Goal: Transaction & Acquisition: Register for event/course

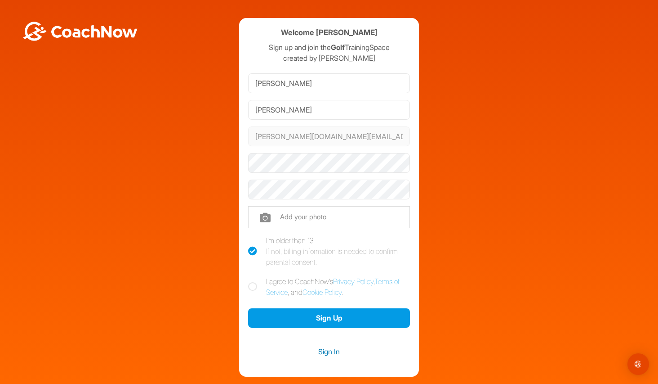
click at [333, 349] on link "Sign In" at bounding box center [329, 351] width 162 height 12
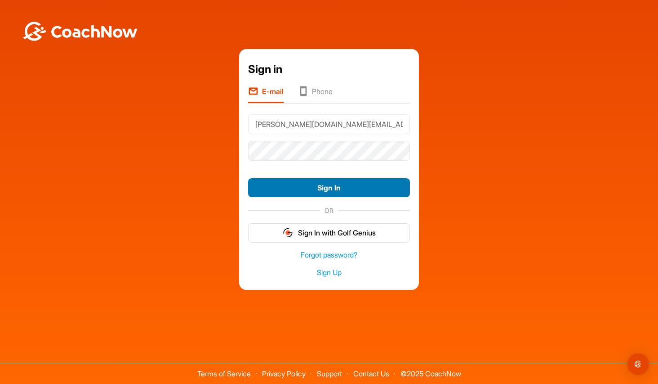
click at [317, 187] on button "Sign In" at bounding box center [329, 187] width 162 height 19
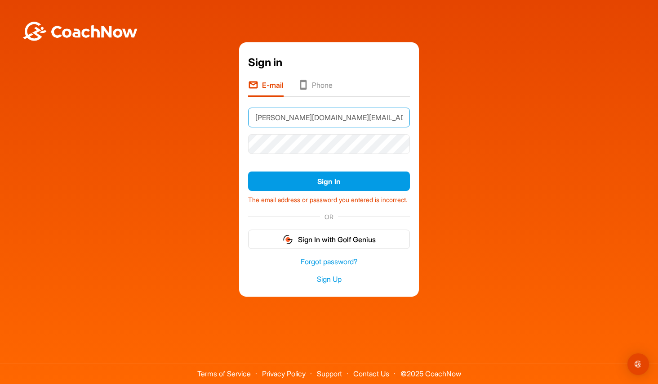
click at [262, 114] on input "Sanfilippo.inc@earthlink.net" at bounding box center [329, 117] width 162 height 20
click at [259, 114] on input "Sanfilippo.inc@earthlink.net" at bounding box center [329, 117] width 162 height 20
type input "[PERSON_NAME][DOMAIN_NAME][EMAIL_ADDRESS][DOMAIN_NAME]"
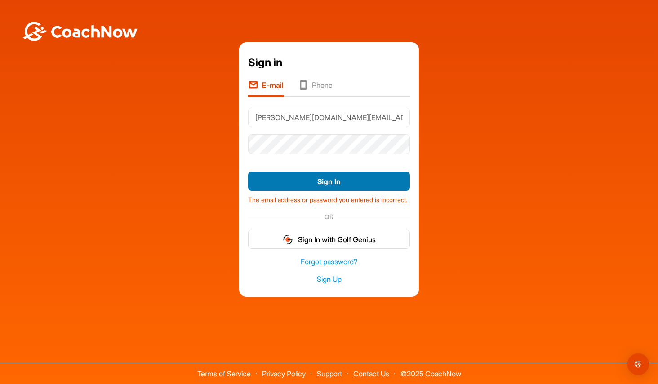
click at [317, 177] on button "Sign In" at bounding box center [329, 180] width 162 height 19
click at [318, 266] on link "Forgot password?" at bounding box center [329, 261] width 162 height 10
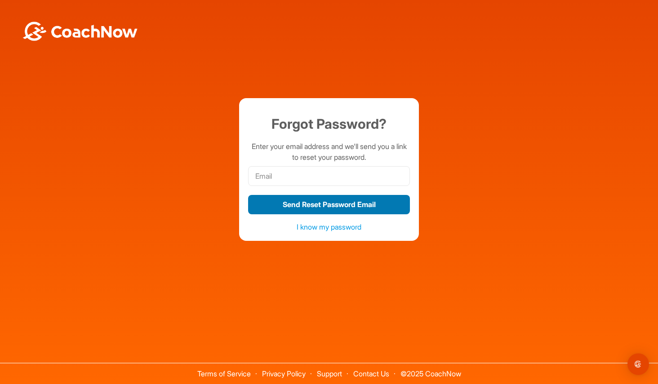
click at [323, 205] on button "Send Reset Password Email" at bounding box center [329, 204] width 162 height 19
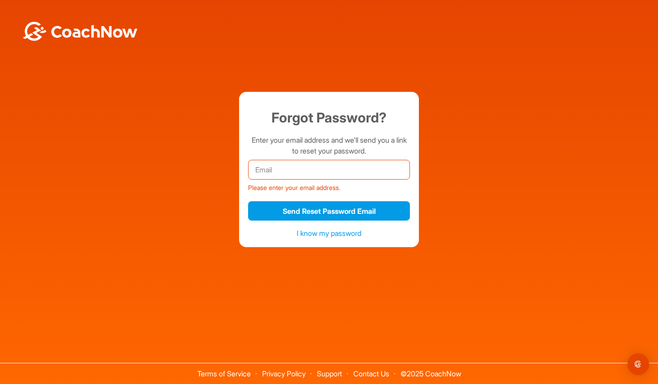
click at [290, 167] on input "email" at bounding box center [329, 170] width 162 height 20
type input "[PERSON_NAME][DOMAIN_NAME][EMAIL_ADDRESS][DOMAIN_NAME]"
click at [329, 210] on button "Send Reset Password Email" at bounding box center [329, 210] width 162 height 19
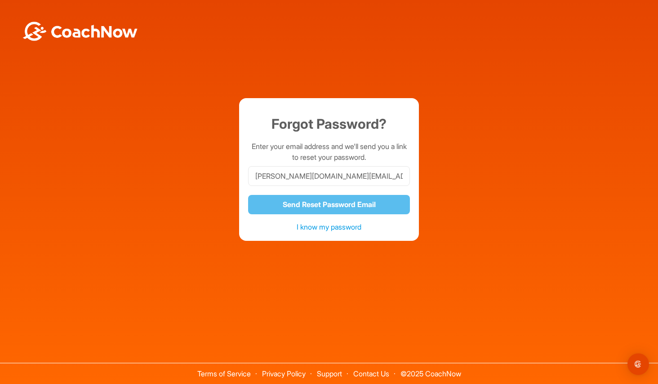
click at [303, 227] on link "I know my password" at bounding box center [329, 226] width 65 height 9
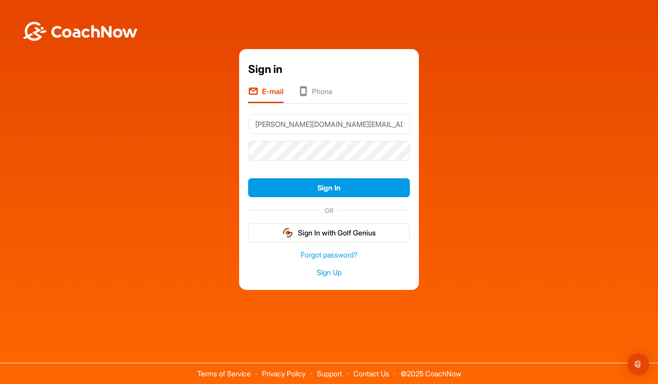
type input "[PERSON_NAME][DOMAIN_NAME][EMAIL_ADDRESS][DOMAIN_NAME]"
click at [293, 190] on button "Sign In" at bounding box center [329, 187] width 162 height 19
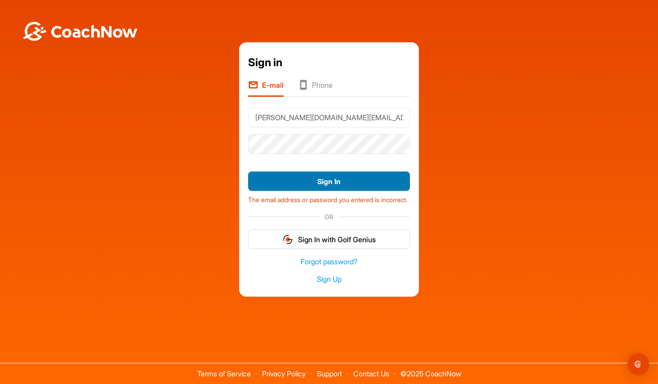
click at [303, 176] on button "Sign In" at bounding box center [329, 180] width 162 height 19
click at [311, 263] on link "Forgot password?" at bounding box center [329, 261] width 162 height 10
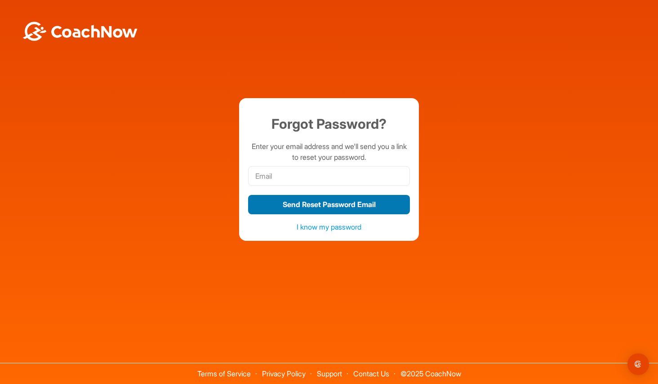
click at [311, 205] on button "Send Reset Password Email" at bounding box center [329, 204] width 162 height 19
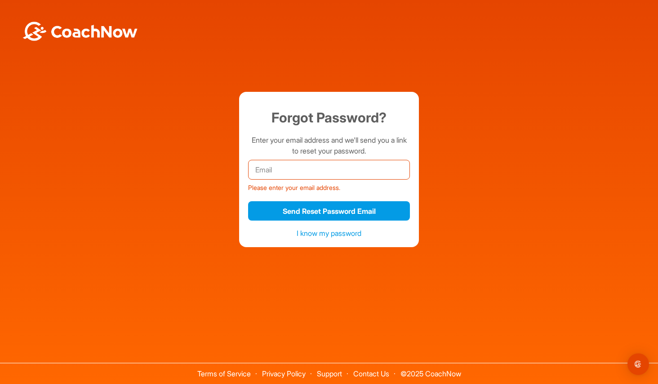
click at [303, 162] on input "email" at bounding box center [329, 170] width 162 height 20
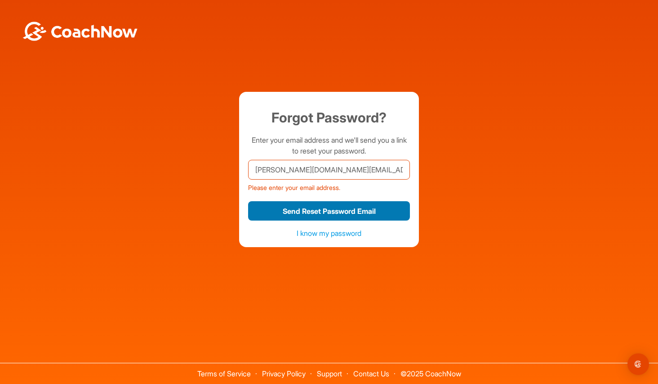
type input "sanfilippo.inc@earthlink.net"
click at [303, 210] on button "Send Reset Password Email" at bounding box center [329, 210] width 162 height 19
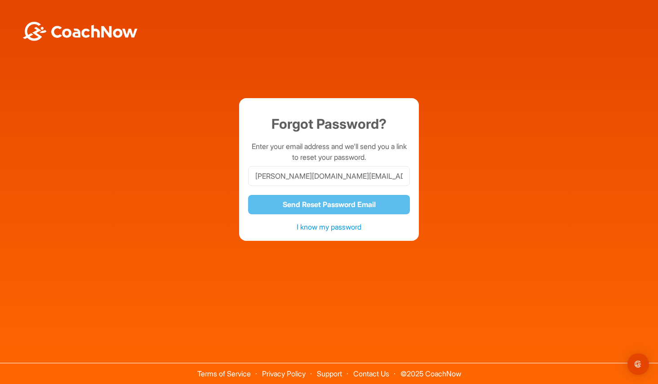
drag, startPoint x: 242, startPoint y: 164, endPoint x: 150, endPoint y: 104, distance: 109.9
click at [231, 154] on div "Forgot Password? Enter your email address and we'll send you a link to reset yo…" at bounding box center [328, 169] width 649 height 142
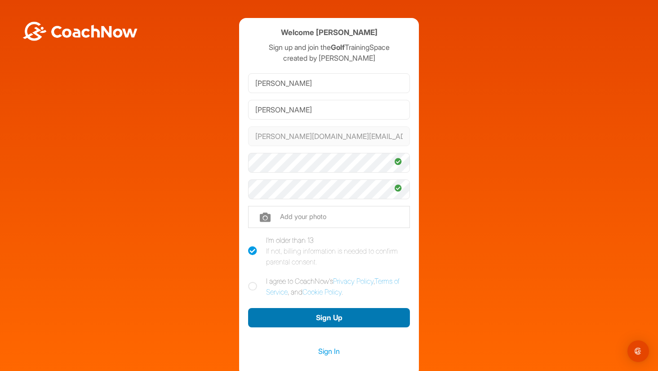
click at [299, 313] on button "Sign Up" at bounding box center [329, 317] width 162 height 19
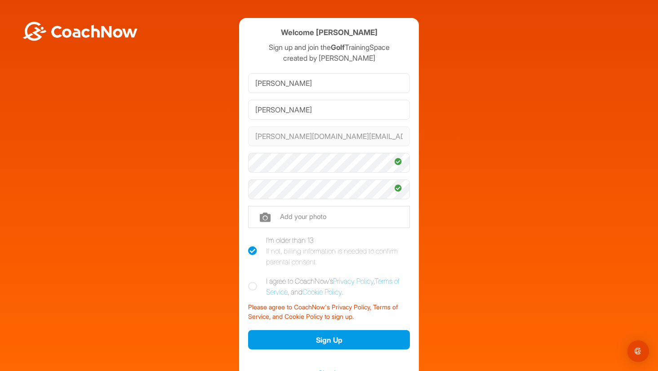
click at [335, 281] on label "I agree to CoachNow's Privacy Policy , Terms of Service , and Cookie Policy ." at bounding box center [329, 287] width 162 height 22
click at [254, 281] on input "I agree to CoachNow's Privacy Policy , Terms of Service , and Cookie Policy ." at bounding box center [251, 279] width 6 height 6
checkbox input "true"
click at [330, 339] on button "Sign Up" at bounding box center [329, 339] width 162 height 19
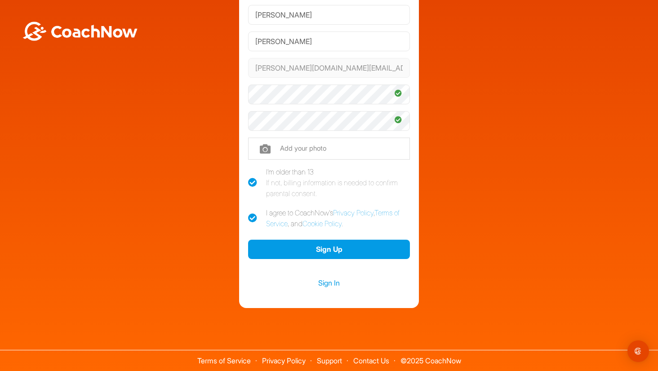
scroll to position [68, 0]
click at [331, 281] on link "Sign In" at bounding box center [329, 283] width 162 height 12
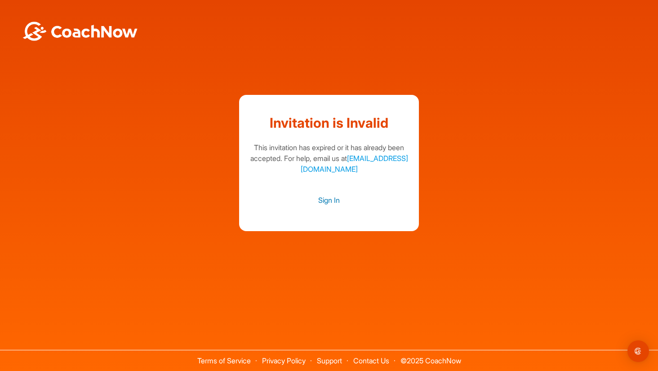
click at [331, 200] on link "Sign In" at bounding box center [329, 200] width 162 height 12
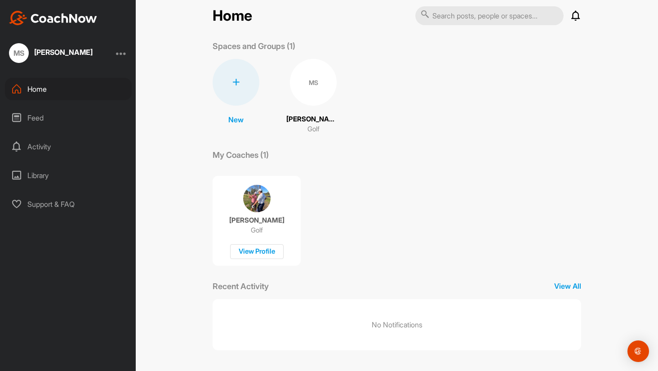
scroll to position [12, 0]
click at [39, 148] on div "Activity" at bounding box center [68, 146] width 127 height 22
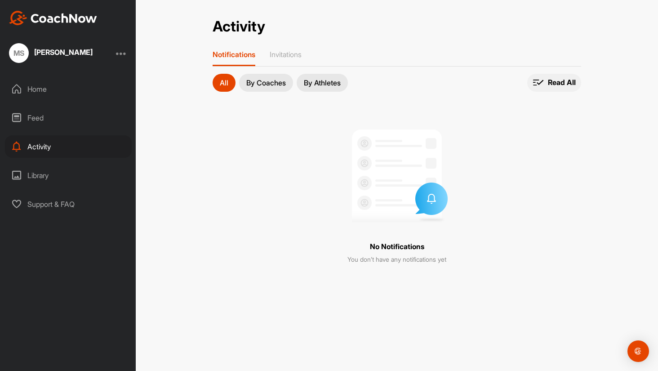
click at [565, 80] on p "Read All" at bounding box center [562, 82] width 28 height 9
click at [249, 79] on p "By Coaches" at bounding box center [266, 82] width 40 height 7
click at [125, 55] on div at bounding box center [121, 53] width 11 height 11
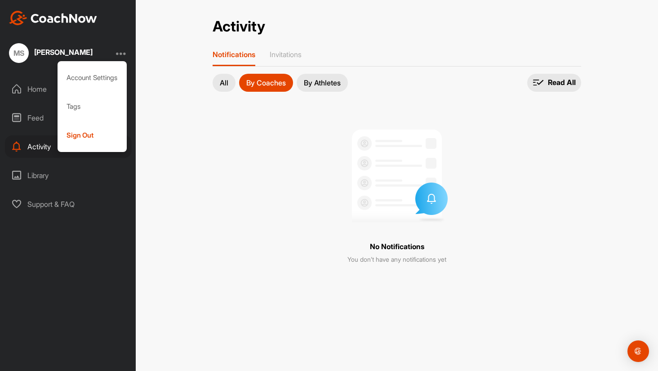
click at [39, 110] on div "Feed" at bounding box center [68, 118] width 127 height 22
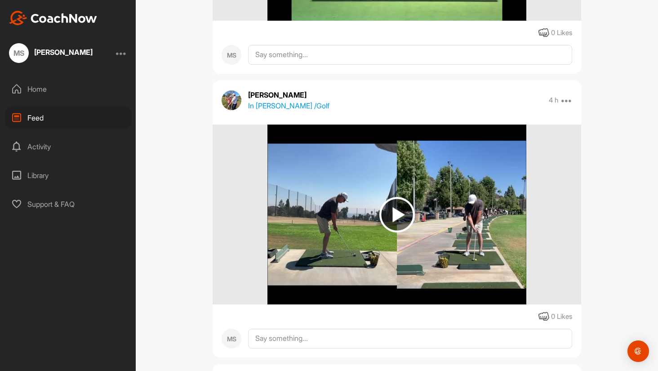
scroll to position [731, 0]
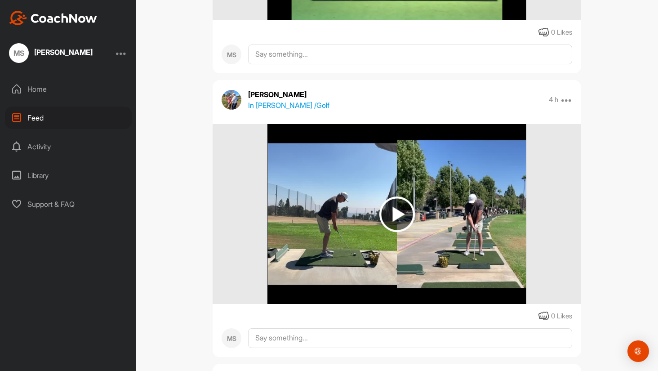
click at [401, 212] on img at bounding box center [397, 214] width 36 height 36
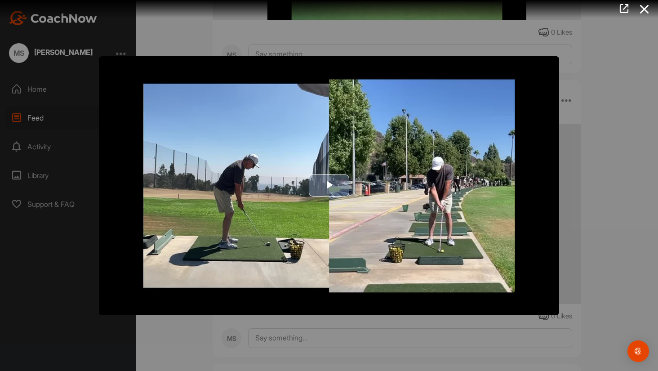
click at [329, 186] on span "Video Player" at bounding box center [329, 186] width 0 height 0
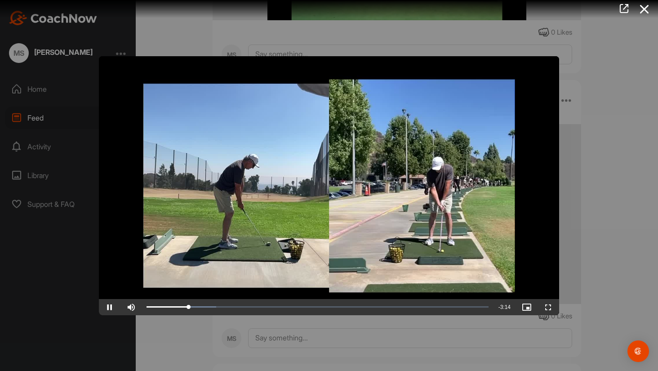
click at [417, 225] on video "Video Player" at bounding box center [329, 185] width 460 height 259
click at [112, 307] on span "Video Player" at bounding box center [110, 307] width 22 height 0
click at [323, 307] on div "Loaded : 57.12% 1:54 1:49" at bounding box center [318, 307] width 342 height 3
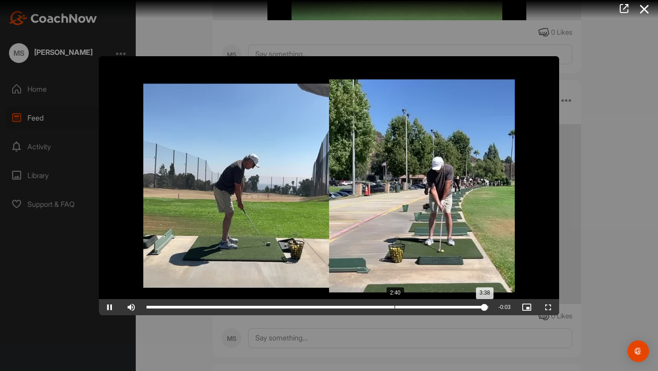
scroll to position [0, 0]
click at [643, 4] on icon at bounding box center [644, 9] width 21 height 17
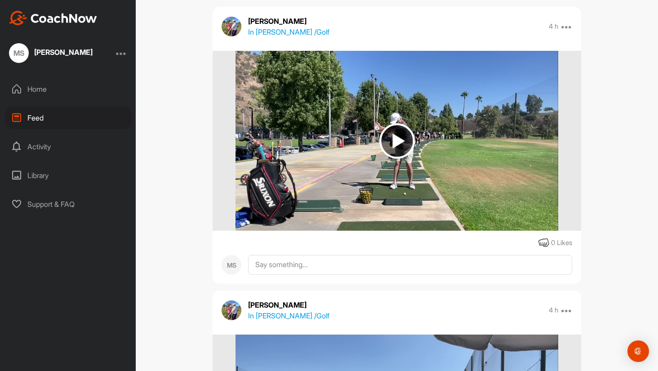
scroll to position [1089, 0]
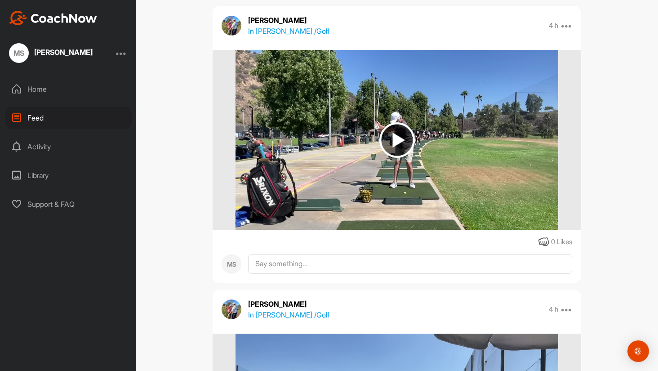
click at [396, 138] on img at bounding box center [397, 140] width 36 height 36
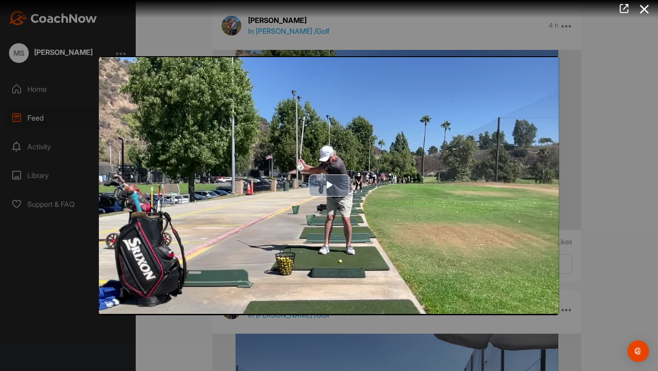
click at [329, 186] on span "Video Player" at bounding box center [329, 186] width 0 height 0
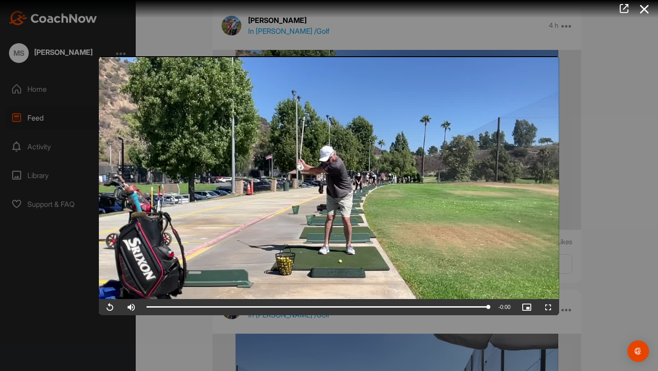
scroll to position [0, 0]
click at [647, 6] on icon at bounding box center [644, 9] width 21 height 17
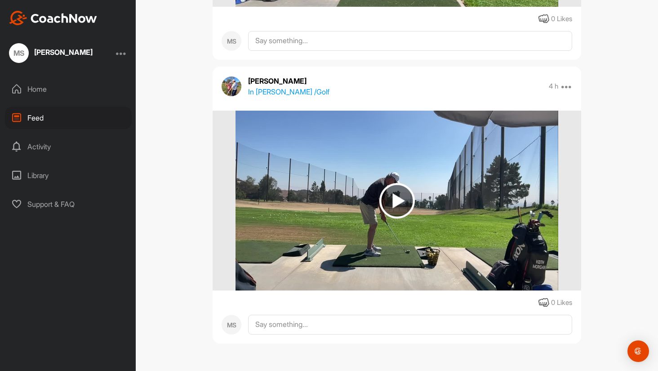
click at [393, 200] on img at bounding box center [397, 201] width 36 height 36
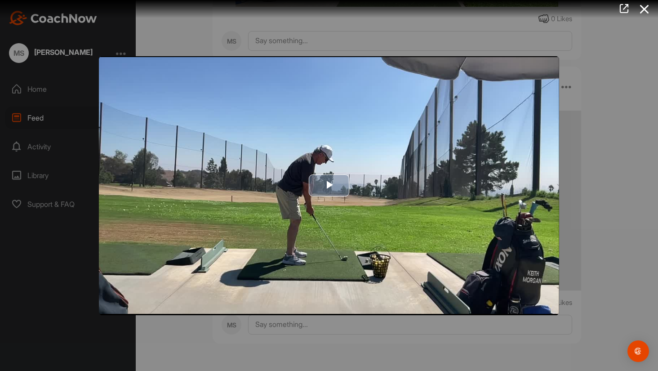
click at [329, 186] on span "Video Player" at bounding box center [329, 186] width 0 height 0
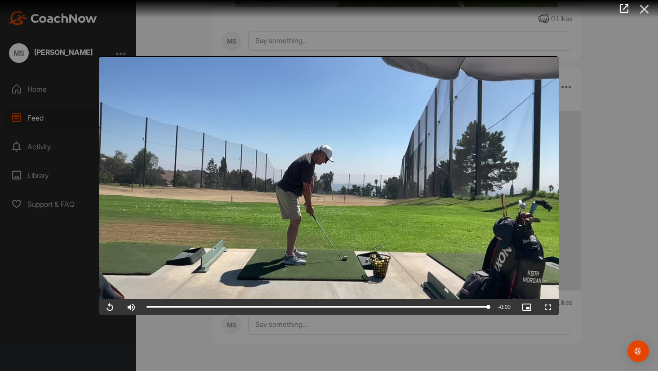
click at [644, 7] on icon at bounding box center [644, 9] width 21 height 17
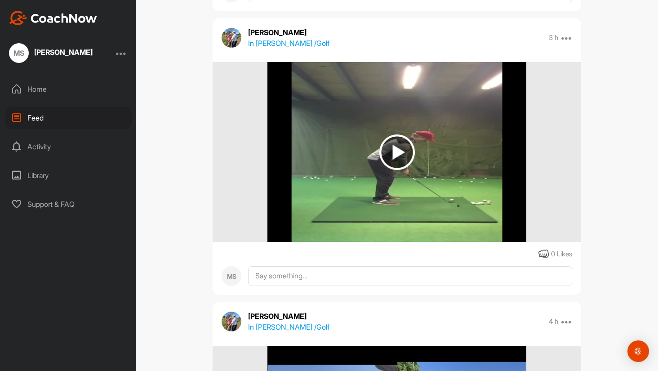
scroll to position [514, 0]
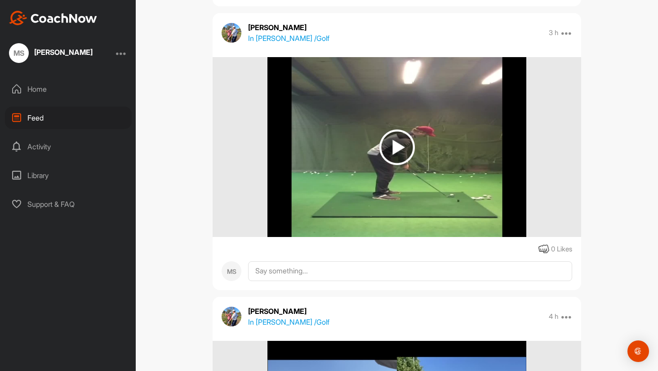
click at [395, 147] on img at bounding box center [397, 147] width 36 height 36
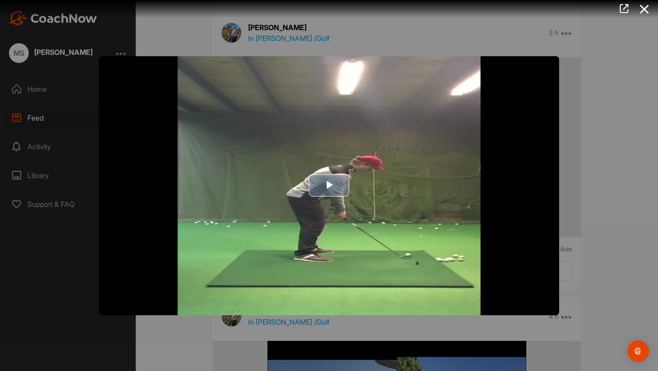
click at [329, 186] on span "Video Player" at bounding box center [329, 186] width 0 height 0
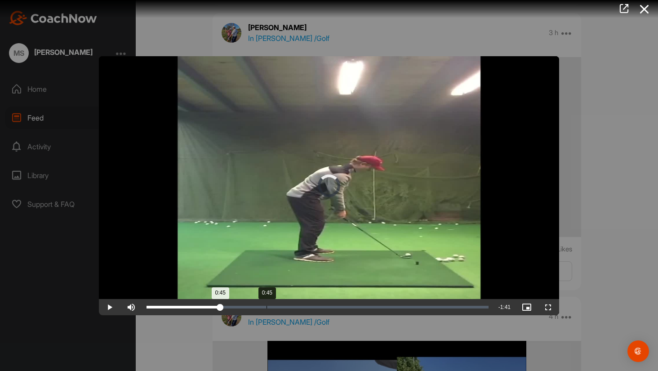
drag, startPoint x: 152, startPoint y: 308, endPoint x: 269, endPoint y: 301, distance: 117.1
click at [269, 301] on div "Loaded : 17.50% 0:45 0:45" at bounding box center [317, 307] width 351 height 16
click at [549, 307] on span "Video Player" at bounding box center [549, 307] width 22 height 0
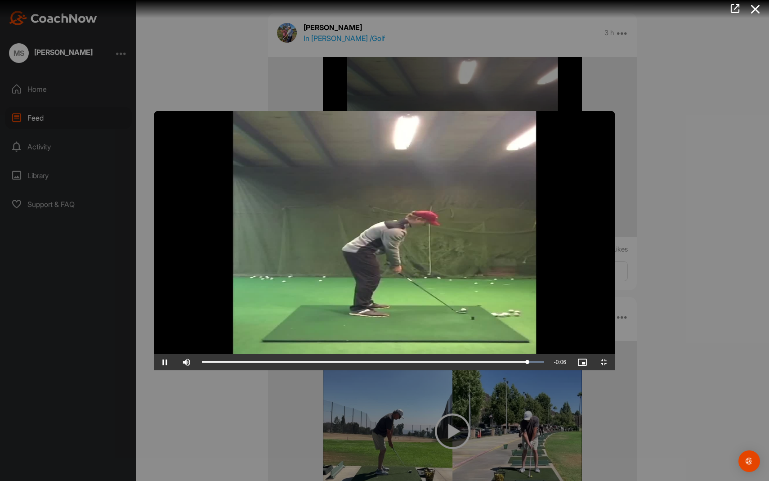
click at [615, 362] on span "Video Player" at bounding box center [604, 362] width 22 height 0
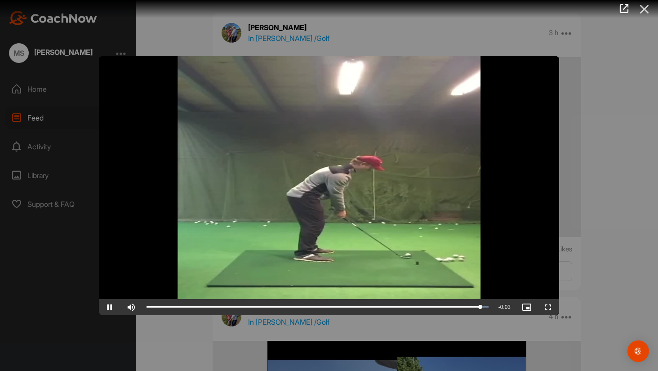
click at [644, 9] on icon at bounding box center [644, 9] width 21 height 17
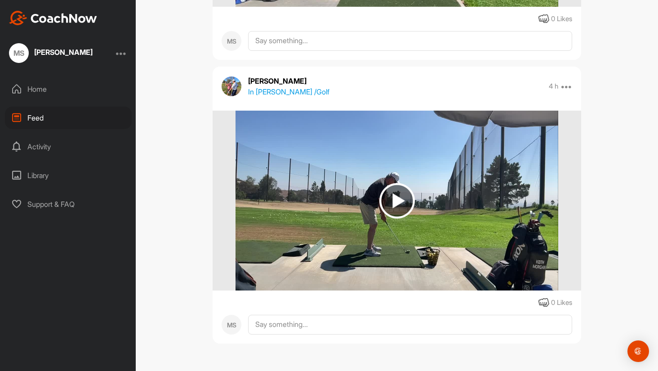
scroll to position [1312, 0]
click at [41, 174] on div "Library" at bounding box center [68, 175] width 127 height 22
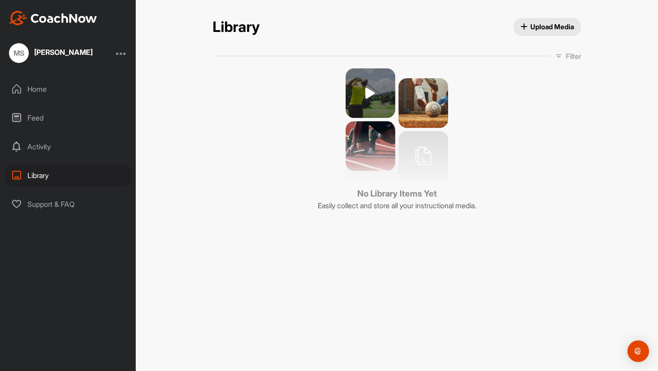
click at [47, 154] on div "Activity" at bounding box center [68, 146] width 127 height 22
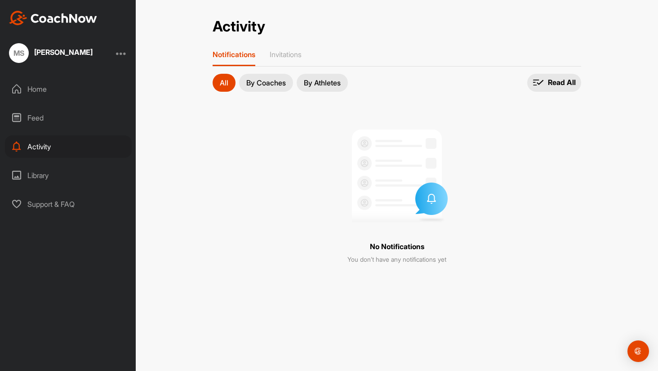
click at [51, 91] on div "Home" at bounding box center [68, 89] width 127 height 22
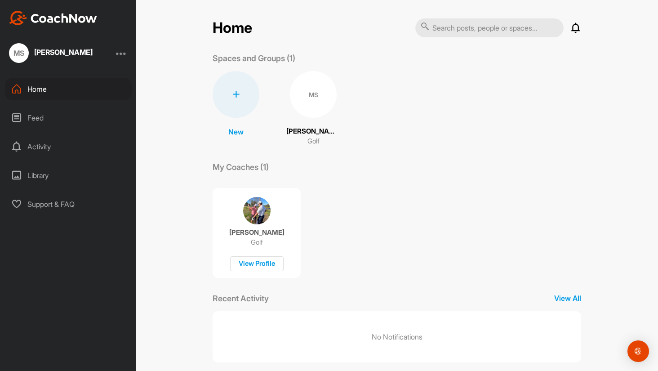
click at [314, 134] on p "[PERSON_NAME]" at bounding box center [313, 131] width 54 height 10
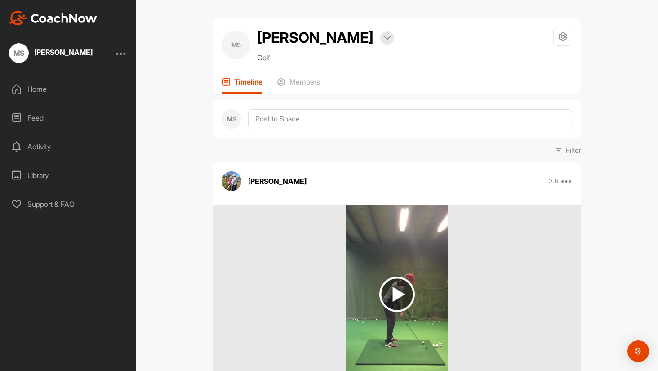
click at [256, 81] on p "Timeline" at bounding box center [248, 81] width 28 height 9
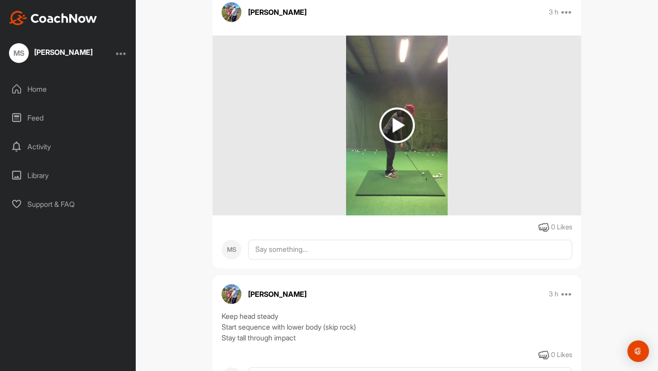
scroll to position [168, 0]
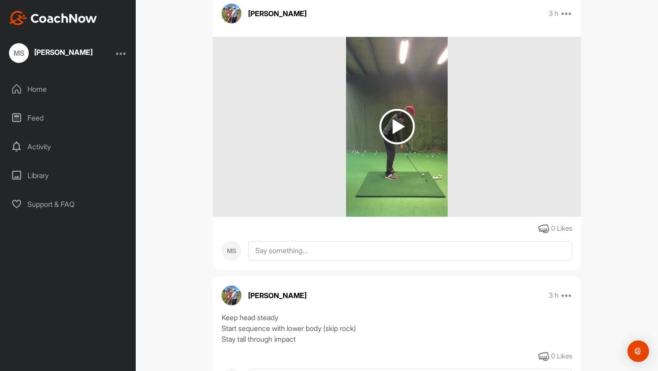
click at [399, 125] on img at bounding box center [397, 127] width 36 height 36
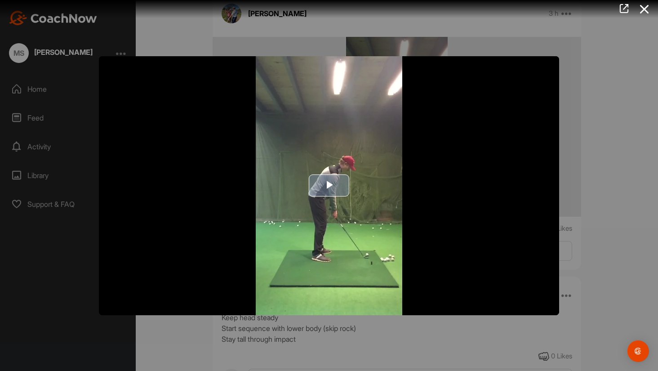
click at [329, 186] on span "Video Player" at bounding box center [329, 186] width 0 height 0
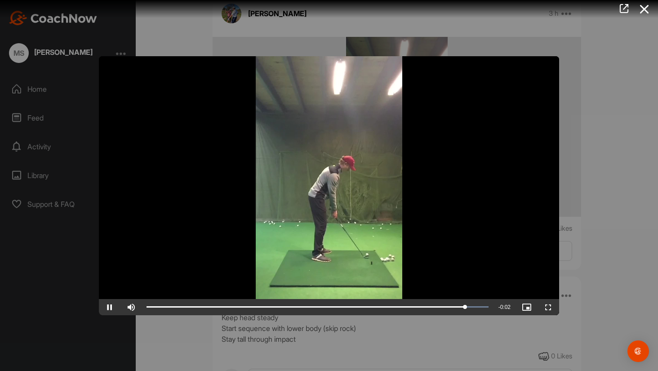
scroll to position [0, 0]
click at [297, 214] on video "Video Player" at bounding box center [329, 185] width 460 height 259
click at [645, 9] on icon at bounding box center [644, 9] width 21 height 17
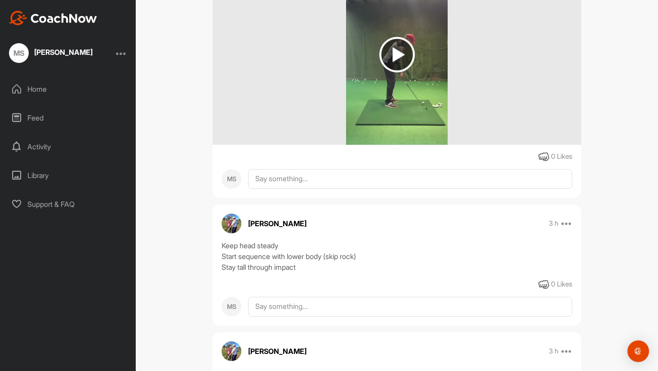
scroll to position [238, 0]
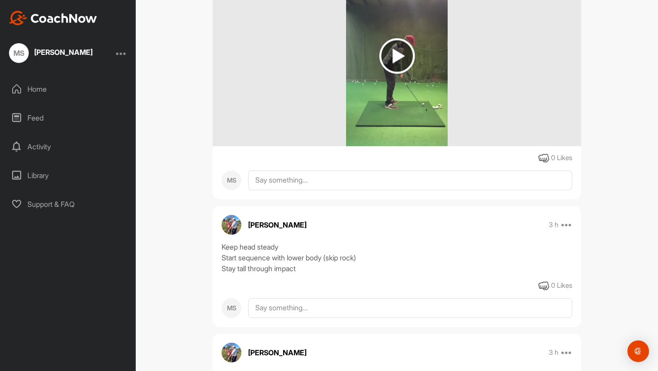
click at [396, 58] on img at bounding box center [397, 56] width 36 height 36
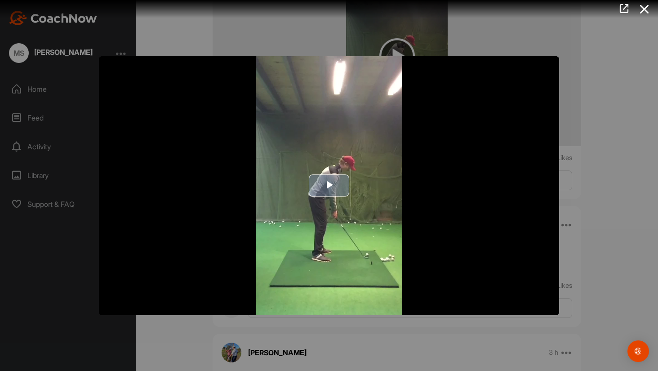
click at [329, 186] on span "Video Player" at bounding box center [329, 186] width 0 height 0
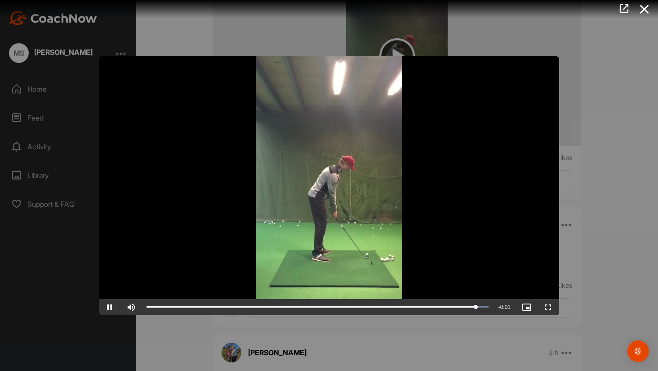
click at [171, 29] on div at bounding box center [329, 185] width 658 height 371
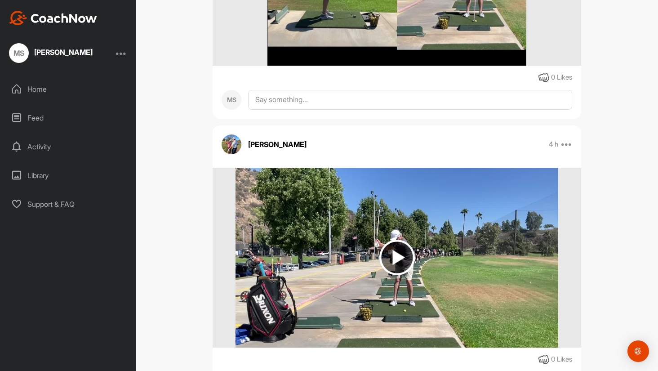
scroll to position [1015, 0]
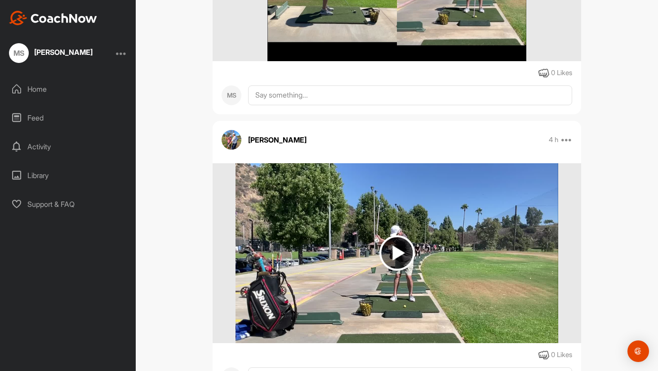
click at [397, 251] on img at bounding box center [397, 253] width 36 height 36
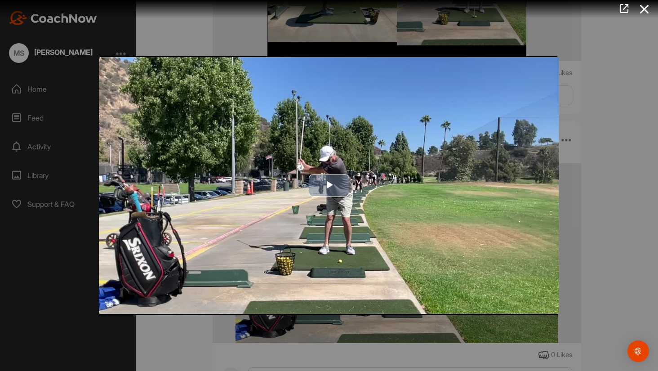
click at [329, 186] on span "Video Player" at bounding box center [329, 186] width 0 height 0
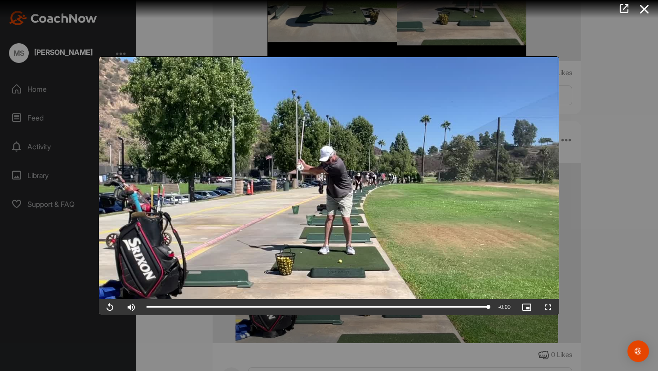
click at [204, 282] on video "Video Player" at bounding box center [329, 185] width 460 height 259
click at [643, 6] on icon at bounding box center [644, 9] width 21 height 17
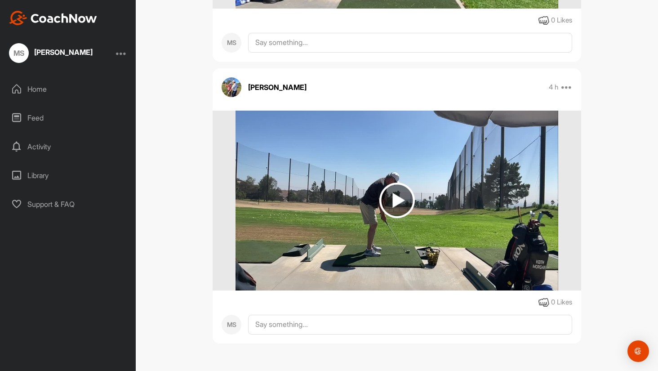
scroll to position [1349, 0]
click at [396, 201] on img at bounding box center [397, 201] width 36 height 36
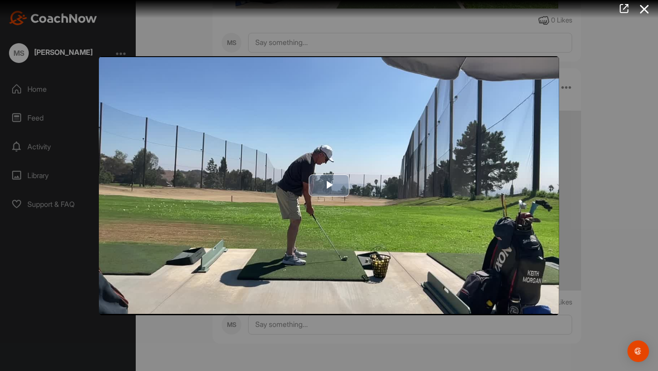
click at [329, 186] on span "Video Player" at bounding box center [329, 186] width 0 height 0
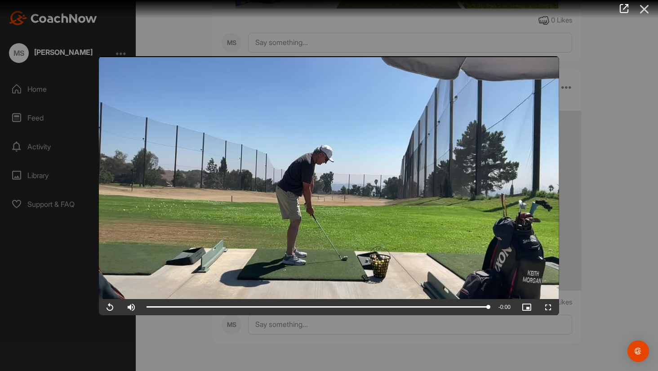
click at [645, 8] on icon at bounding box center [644, 9] width 21 height 17
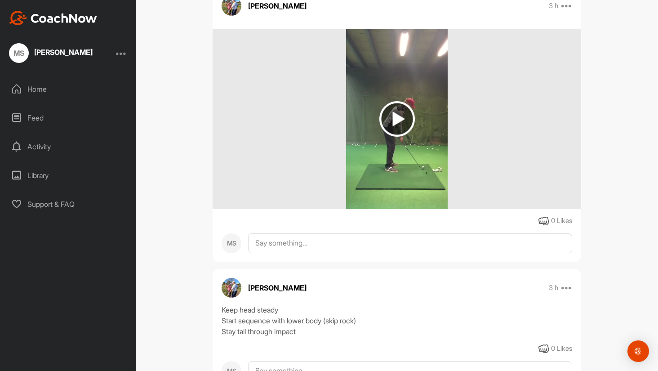
scroll to position [174, 0]
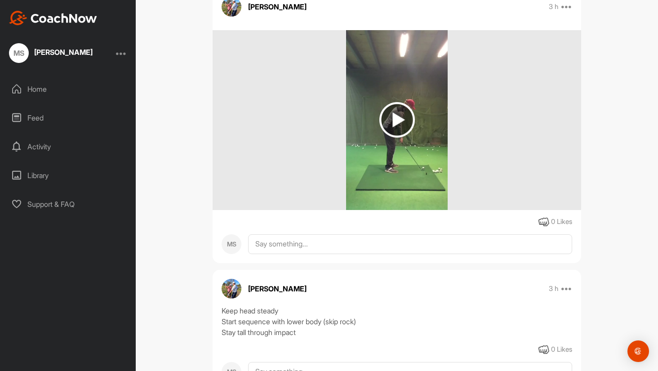
click at [396, 120] on img at bounding box center [397, 120] width 36 height 36
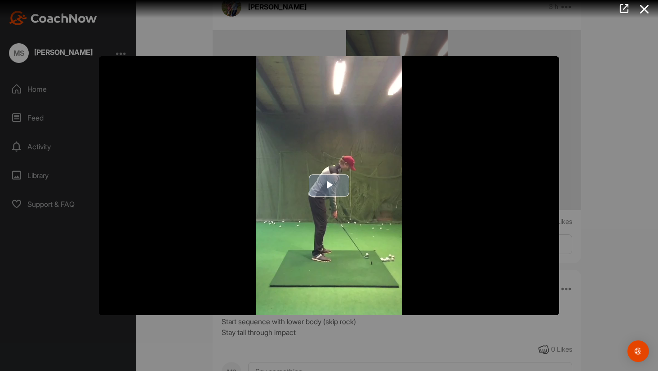
click at [329, 186] on span "Video Player" at bounding box center [329, 186] width 0 height 0
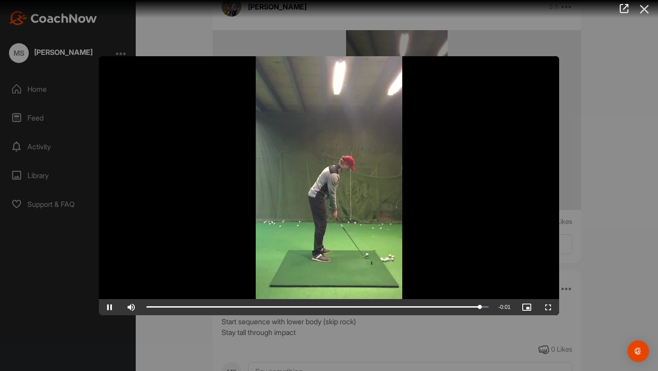
click at [644, 5] on icon at bounding box center [644, 9] width 21 height 17
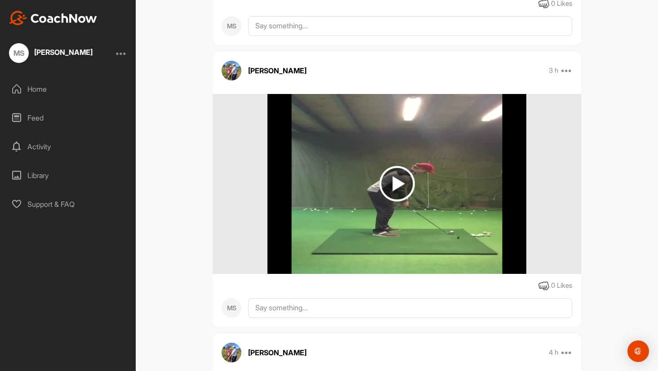
scroll to position [521, 0]
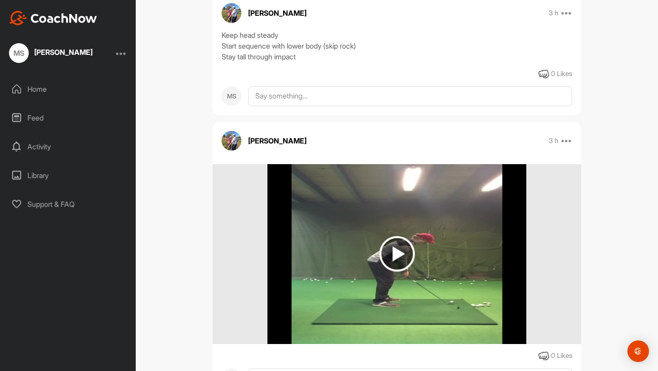
scroll to position [478, 0]
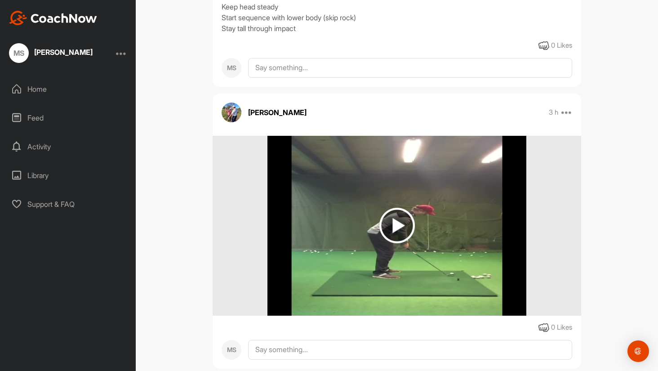
click at [396, 225] on img at bounding box center [397, 226] width 36 height 36
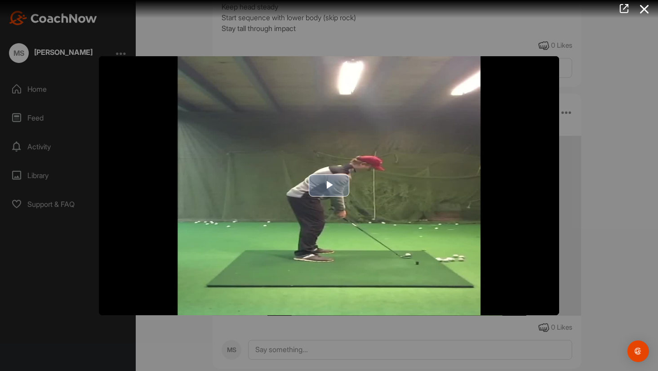
click at [329, 186] on span "Video Player" at bounding box center [329, 186] width 0 height 0
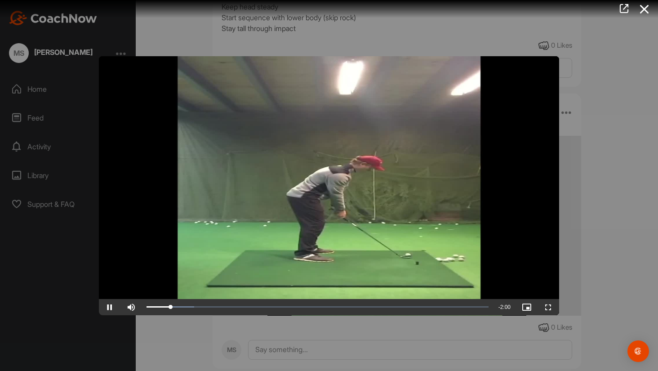
click at [323, 202] on video "Video Player" at bounding box center [329, 185] width 460 height 259
click at [108, 307] on span "Video Player" at bounding box center [110, 307] width 22 height 0
click at [107, 307] on span "Video Player" at bounding box center [110, 307] width 22 height 0
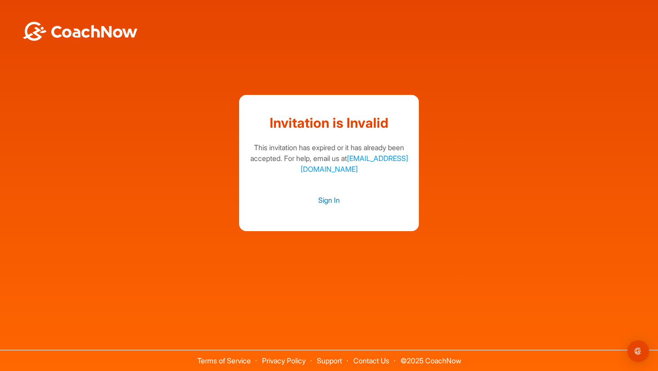
click at [328, 200] on link "Sign In" at bounding box center [329, 200] width 162 height 12
